Goal: Find specific page/section: Find specific page/section

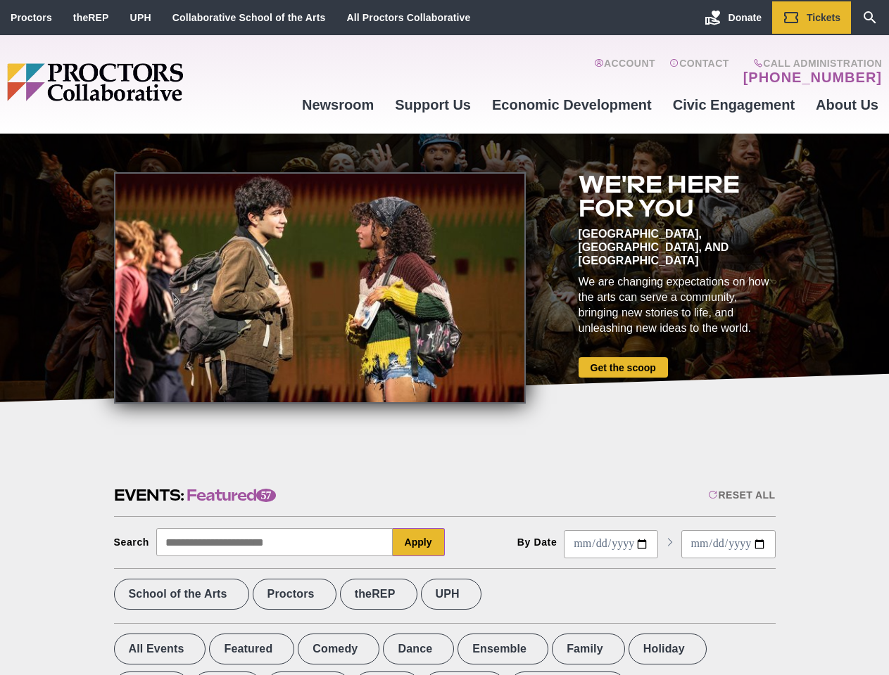
click at [444, 338] on div at bounding box center [320, 287] width 412 height 231
click at [740, 495] on div "Reset All" at bounding box center [741, 495] width 67 height 11
click at [419, 542] on button "Apply" at bounding box center [419, 542] width 52 height 28
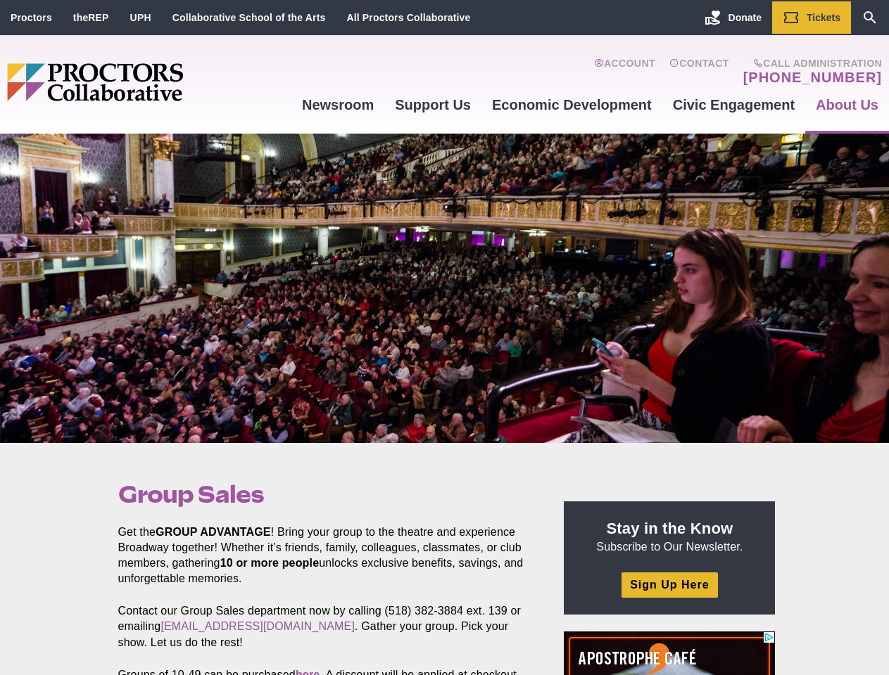
click at [444, 338] on div at bounding box center [444, 289] width 889 height 310
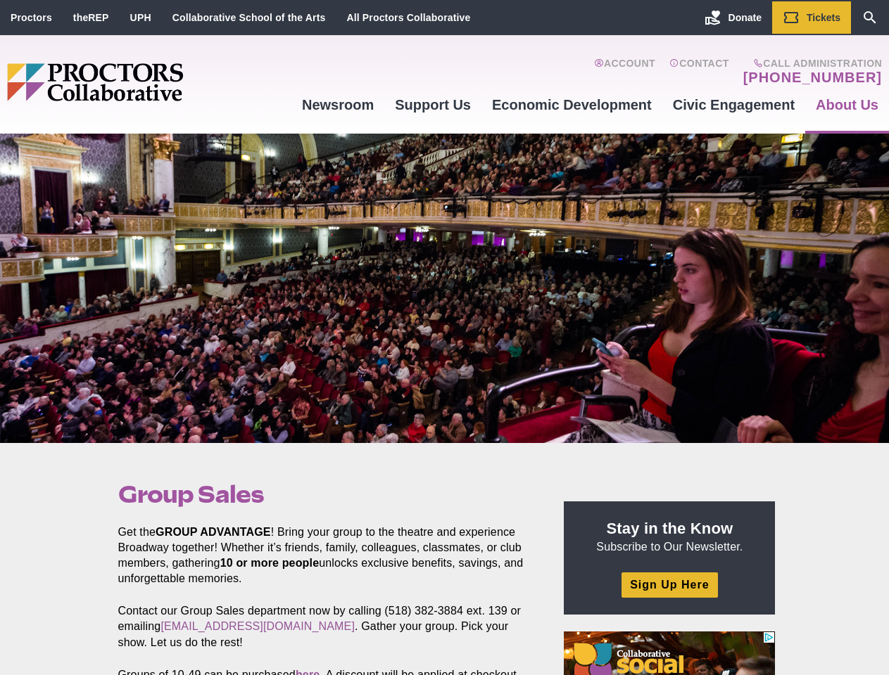
click at [444, 338] on div at bounding box center [444, 289] width 889 height 310
